Goal: Find specific page/section: Find specific page/section

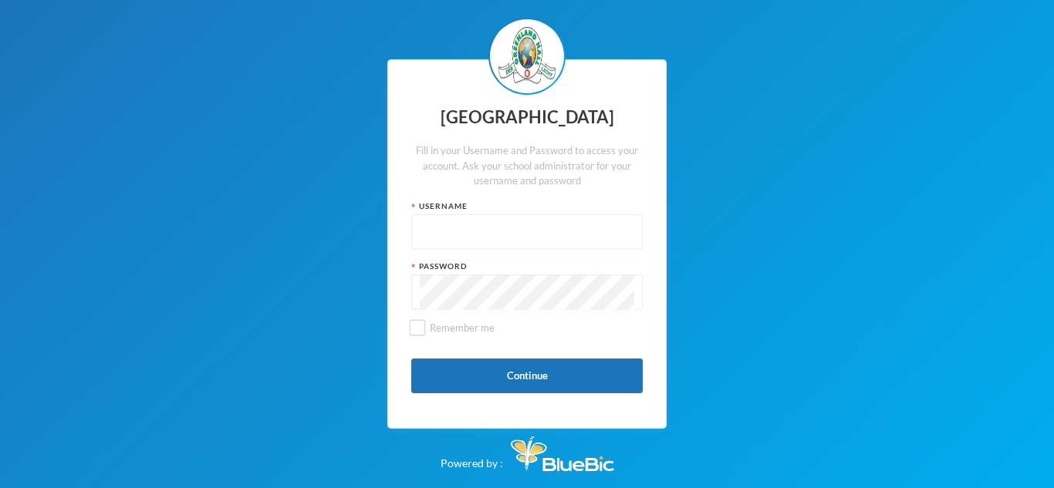
click at [536, 241] on input "text" at bounding box center [527, 232] width 215 height 35
type input "glhc21"
click at [608, 380] on button "Continue" at bounding box center [526, 376] width 231 height 35
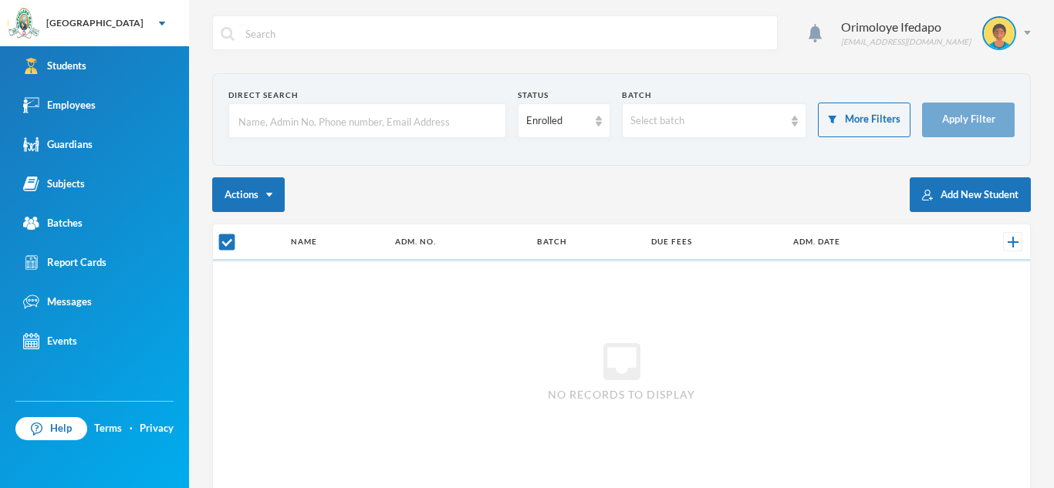
checkbox input "false"
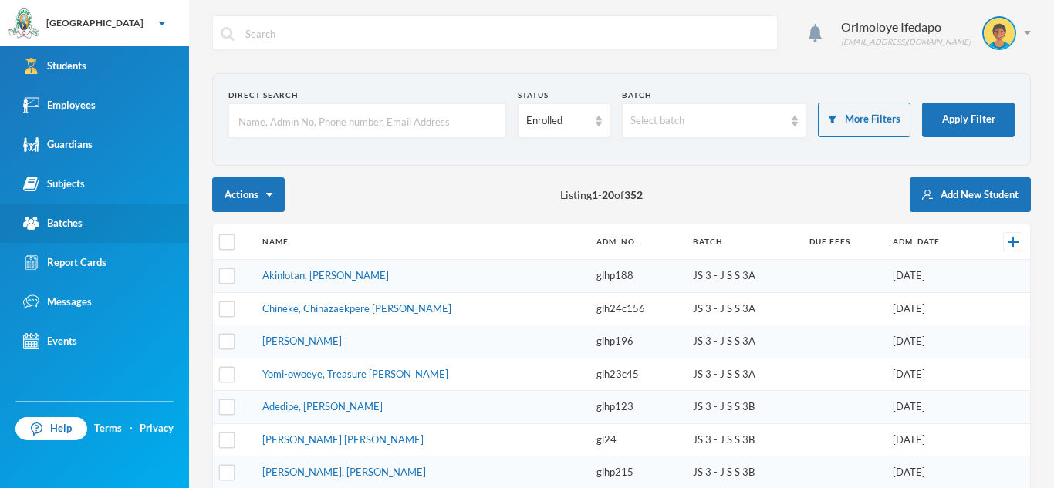
click at [60, 232] on link "Batches" at bounding box center [94, 223] width 189 height 39
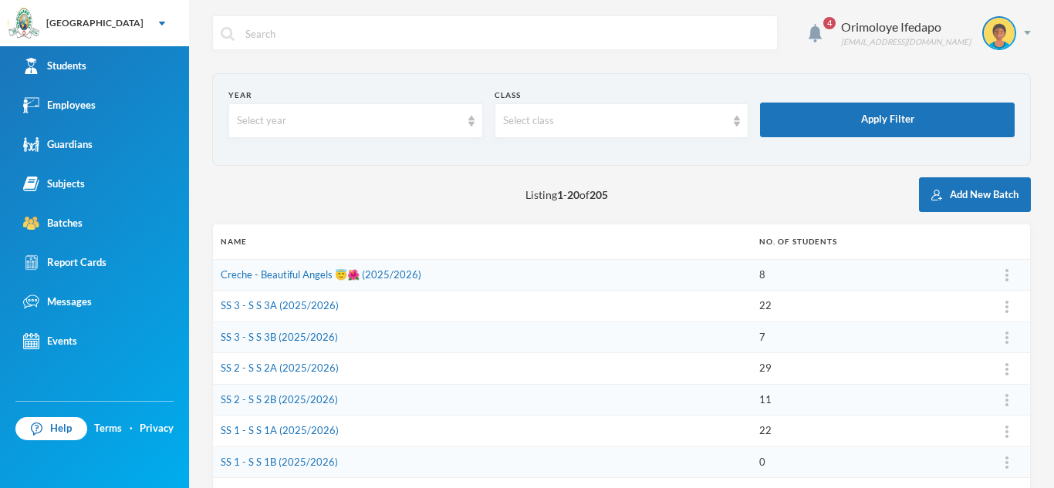
click at [1053, 233] on div "4 Orimoloye Ifedapo [EMAIL_ADDRESS][DOMAIN_NAME] Year Select year Class Select …" at bounding box center [621, 244] width 865 height 488
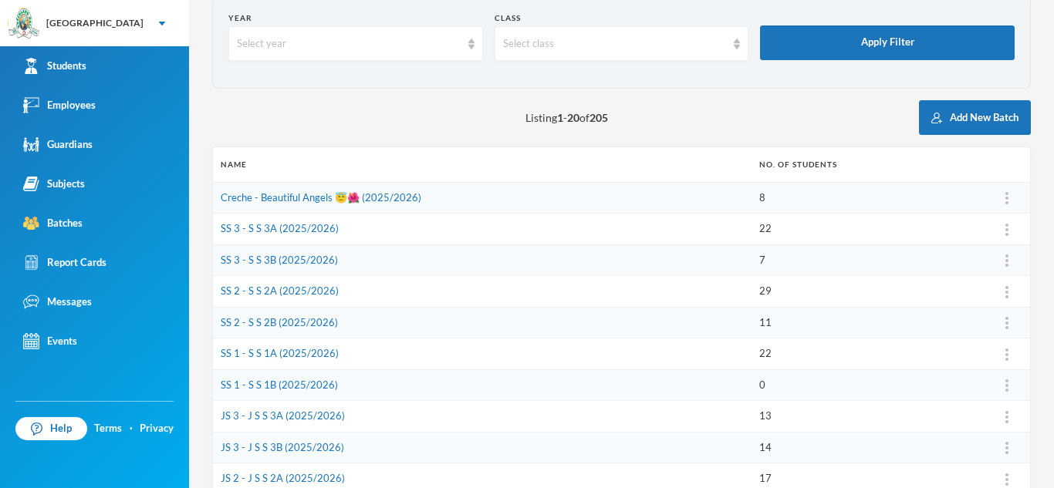
scroll to position [86, 0]
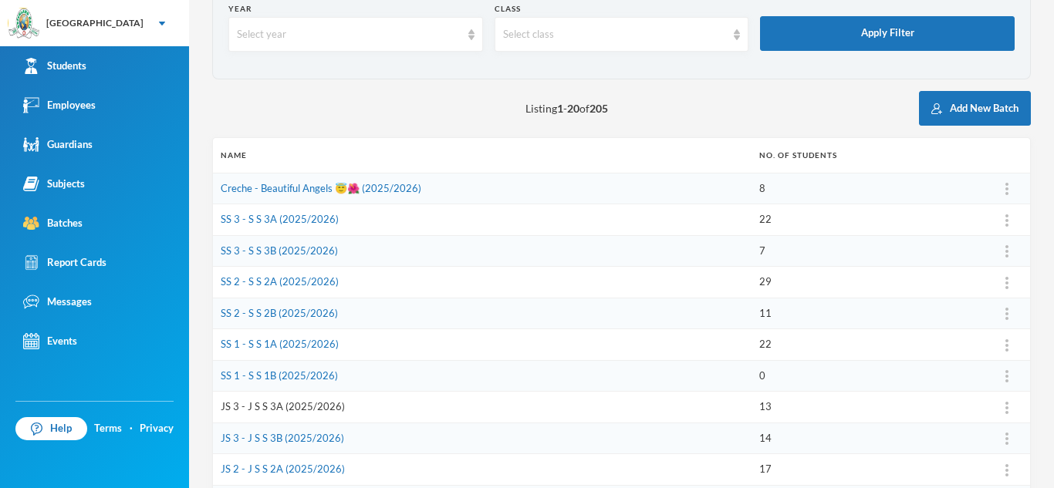
click at [246, 409] on link "JS 3 - J S S 3A (2025/2026)" at bounding box center [283, 406] width 124 height 12
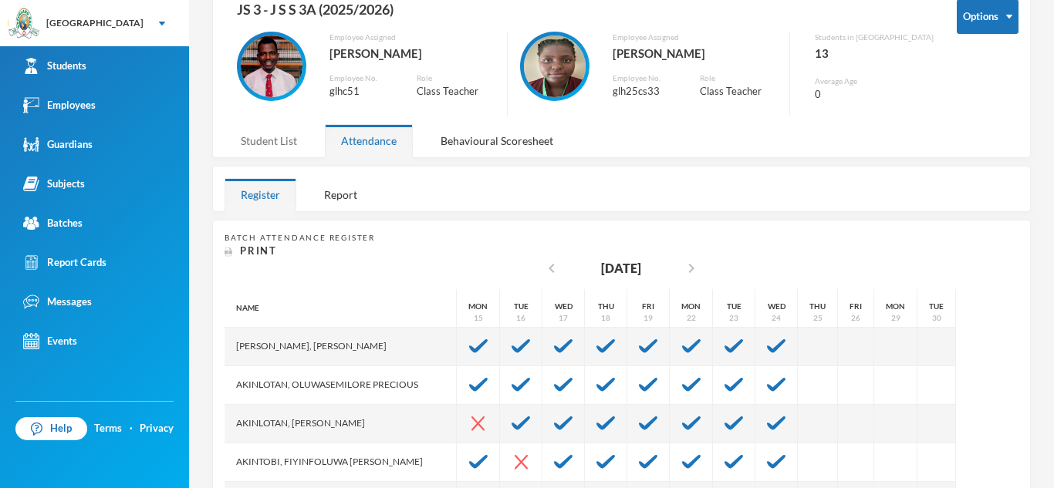
click at [277, 134] on div "Student List" at bounding box center [269, 140] width 89 height 33
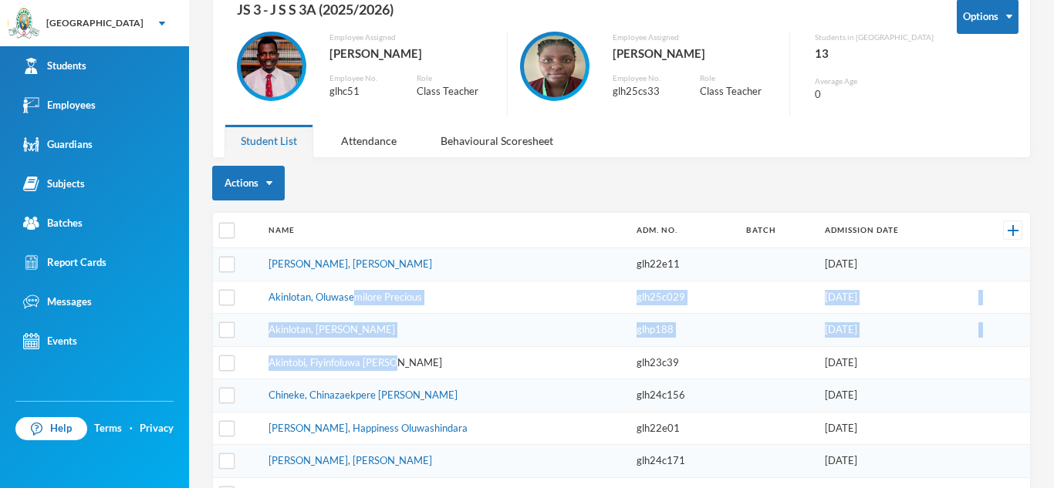
drag, startPoint x: 360, startPoint y: 282, endPoint x: 395, endPoint y: 364, distance: 88.9
click at [395, 364] on tbody "[PERSON_NAME], [PERSON_NAME] glh22e11 [DATE] [GEOGRAPHIC_DATA], Oluwasemilore P…" at bounding box center [621, 461] width 817 height 426
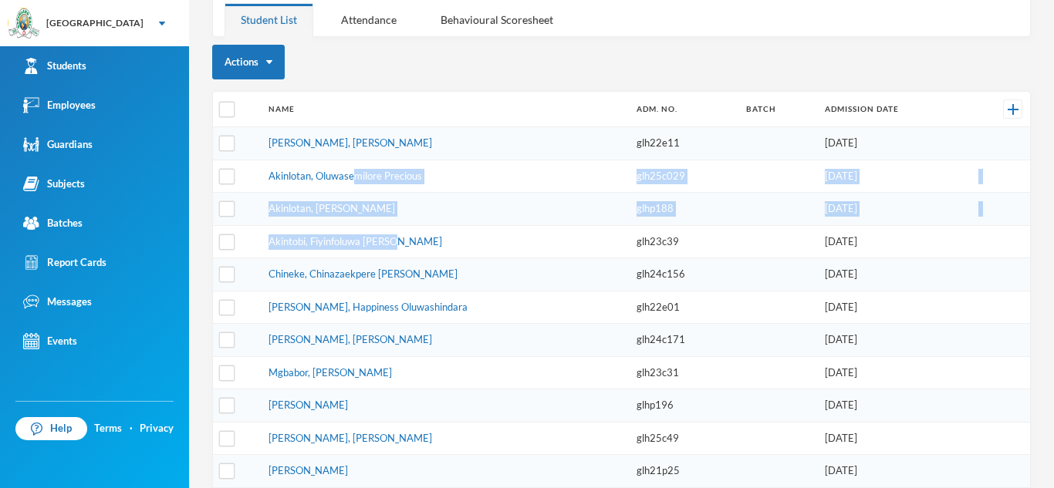
scroll to position [217, 0]
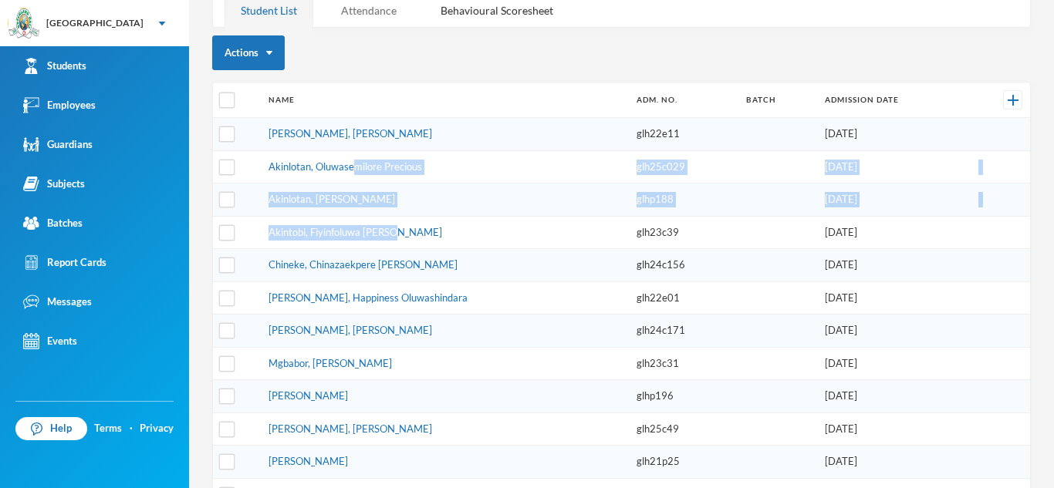
click at [349, 6] on div "Attendance" at bounding box center [369, 10] width 88 height 33
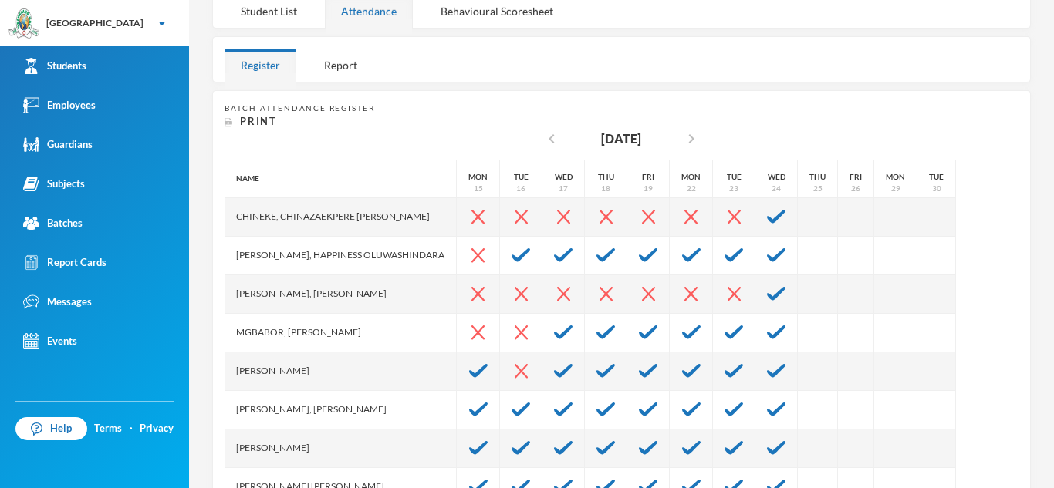
scroll to position [0, 0]
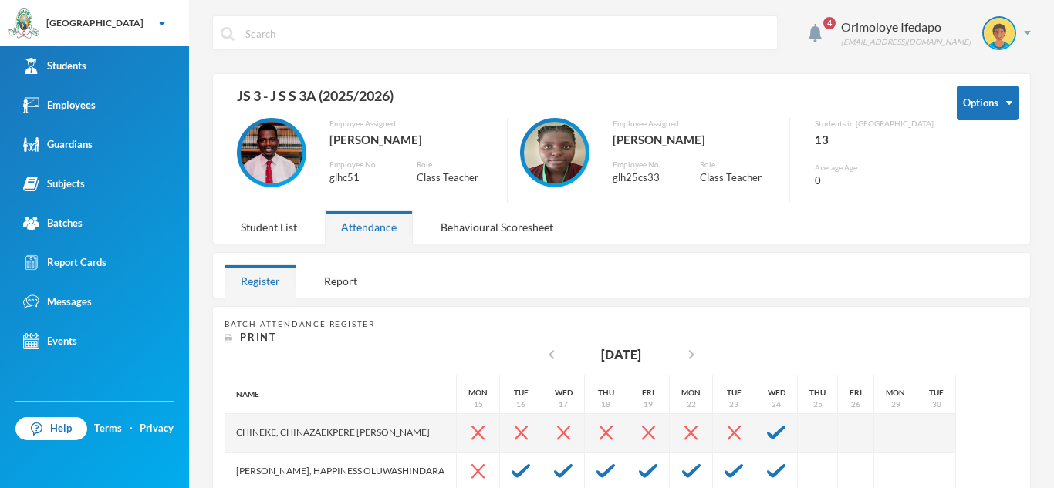
click at [1043, 66] on div "4 Orimoloye Ifedapo [EMAIL_ADDRESS][DOMAIN_NAME] Options JS 3 - J S S 3A (2025/…" at bounding box center [621, 244] width 865 height 488
